Goal: Navigation & Orientation: Find specific page/section

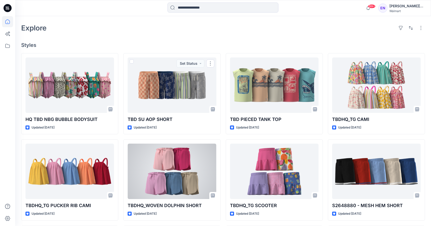
scroll to position [114, 0]
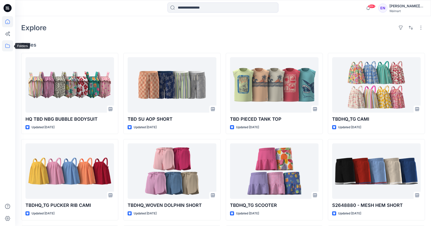
click at [9, 44] on icon at bounding box center [7, 45] width 11 height 11
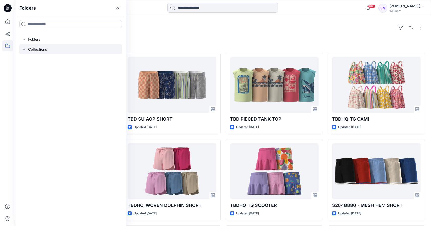
click at [43, 51] on p "Collections" at bounding box center [37, 49] width 19 height 6
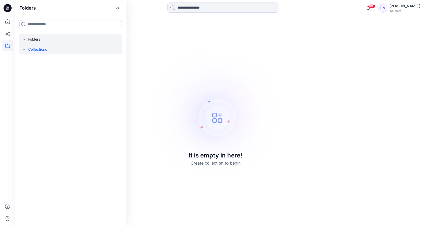
click at [39, 39] on div at bounding box center [70, 39] width 103 height 10
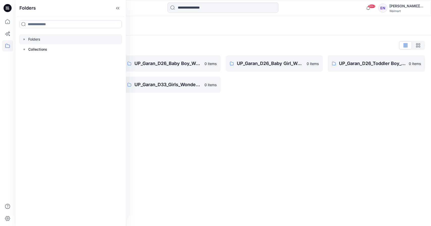
click at [267, 103] on div "Folders Folders List UP_Garan [PERSON_NAME] 0 items UP_Garan_D26_Toddler Girl_W…" at bounding box center [223, 121] width 416 height 210
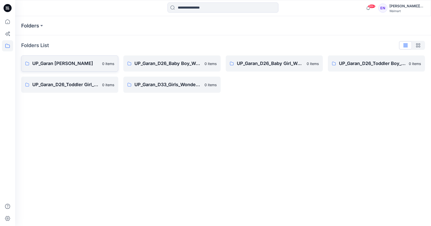
click at [94, 65] on p "UP_Garan [PERSON_NAME]" at bounding box center [65, 63] width 67 height 7
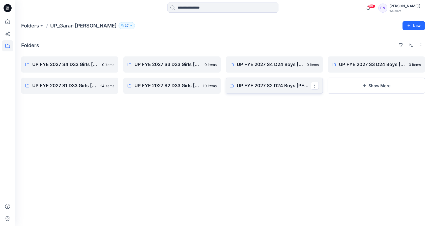
click at [271, 92] on link "UP FYE 2027 S2 D24 Boys [PERSON_NAME]" at bounding box center [274, 86] width 97 height 16
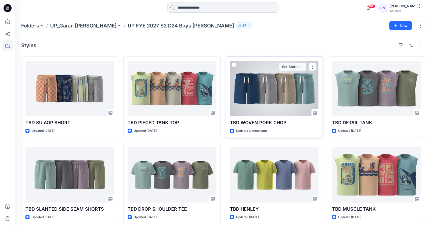
scroll to position [4, 0]
